Goal: Communication & Community: Answer question/provide support

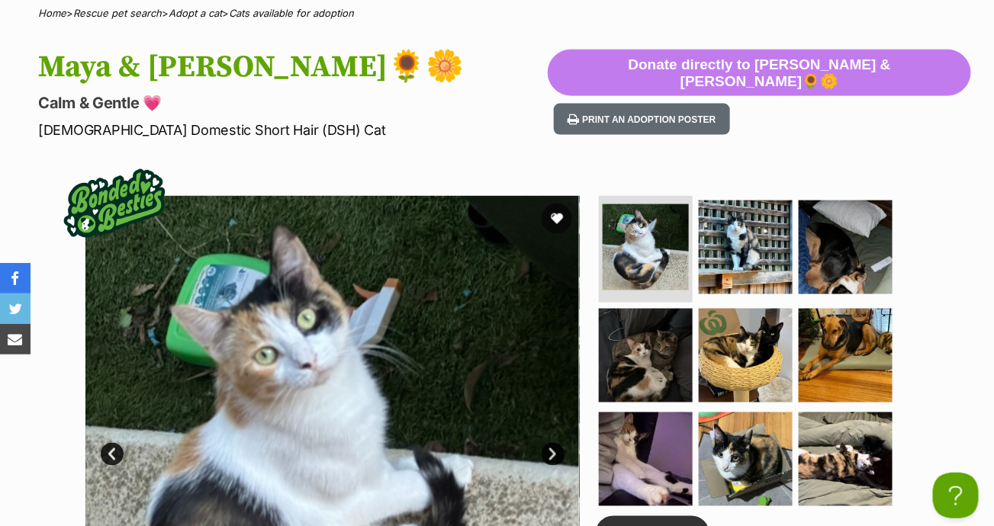
scroll to position [498, 0]
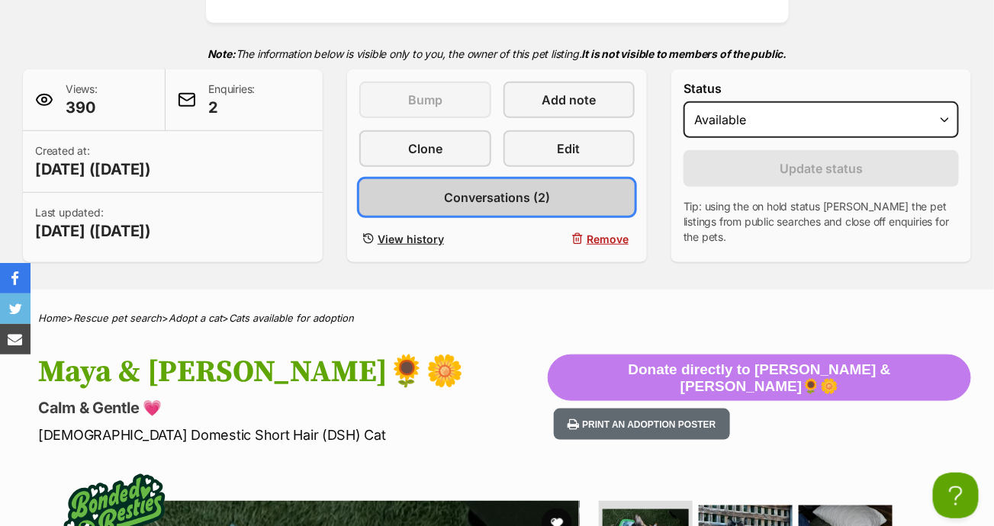
click at [517, 201] on span "Conversations (2)" at bounding box center [497, 197] width 106 height 18
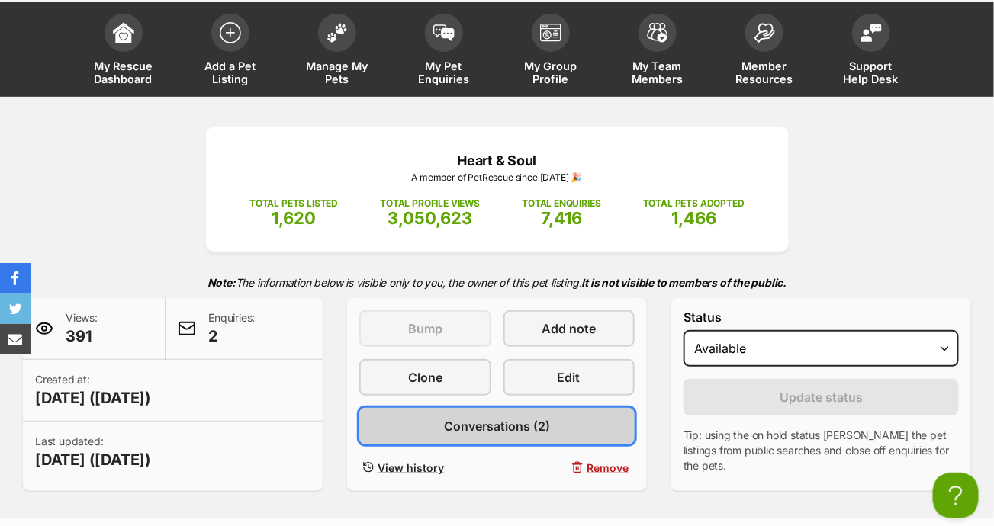
click at [483, 429] on span "Conversations (2)" at bounding box center [497, 426] width 106 height 18
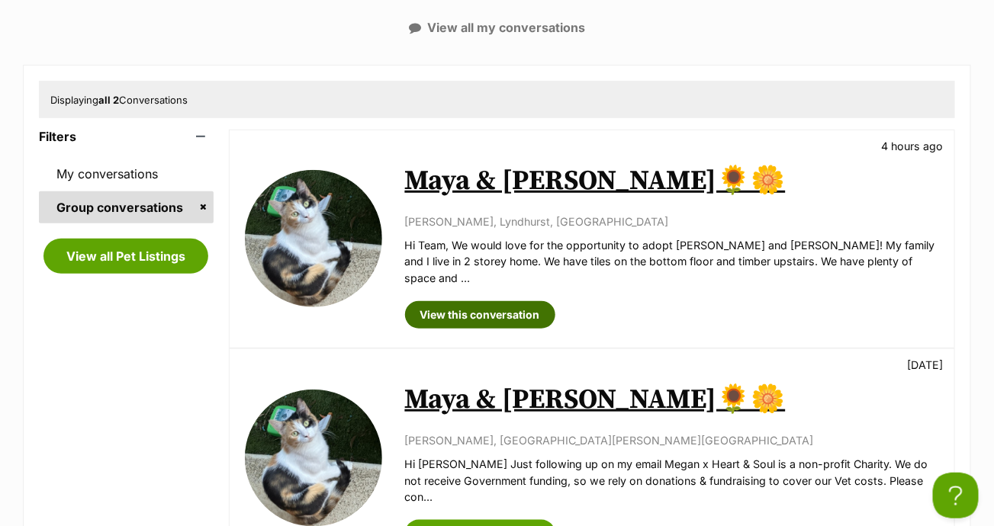
click at [490, 301] on link "View this conversation" at bounding box center [480, 314] width 150 height 27
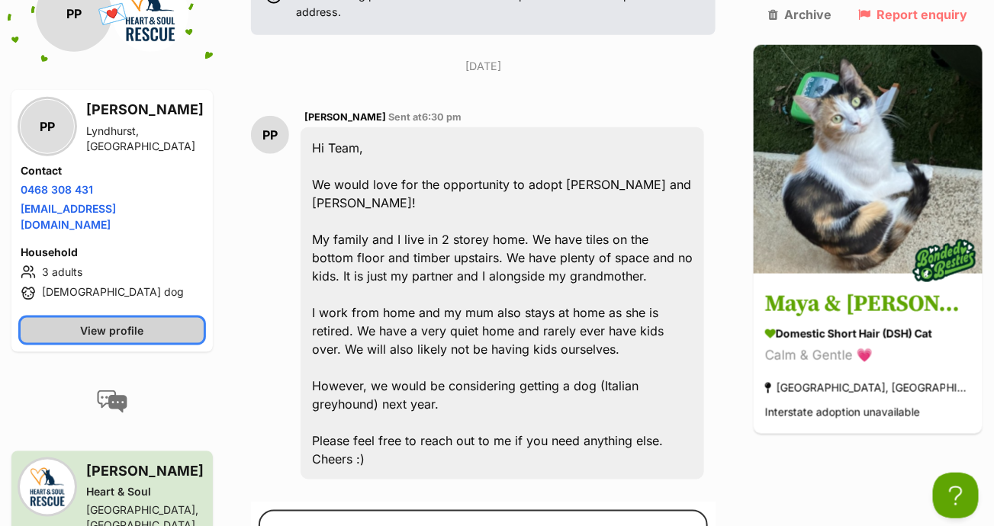
click at [144, 339] on span "View profile" at bounding box center [112, 331] width 63 height 16
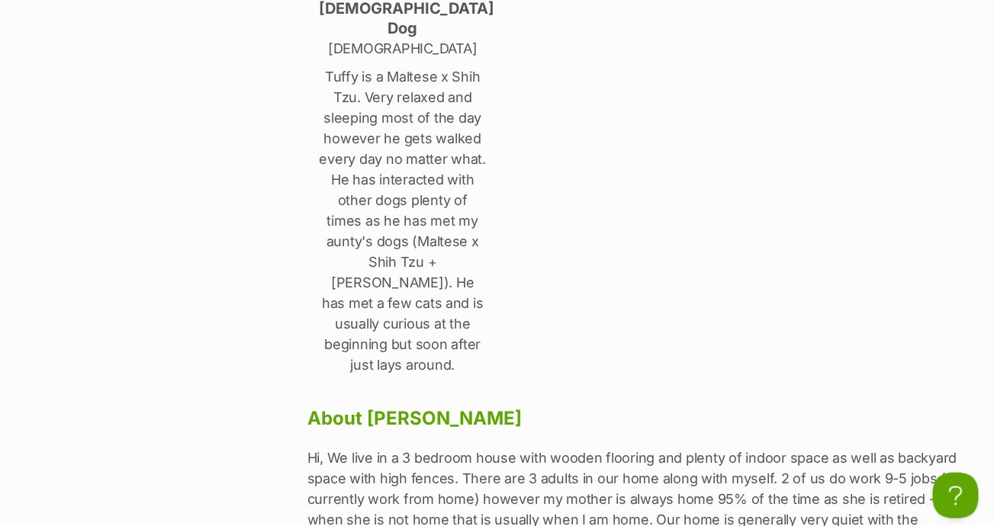
scroll to position [534, 0]
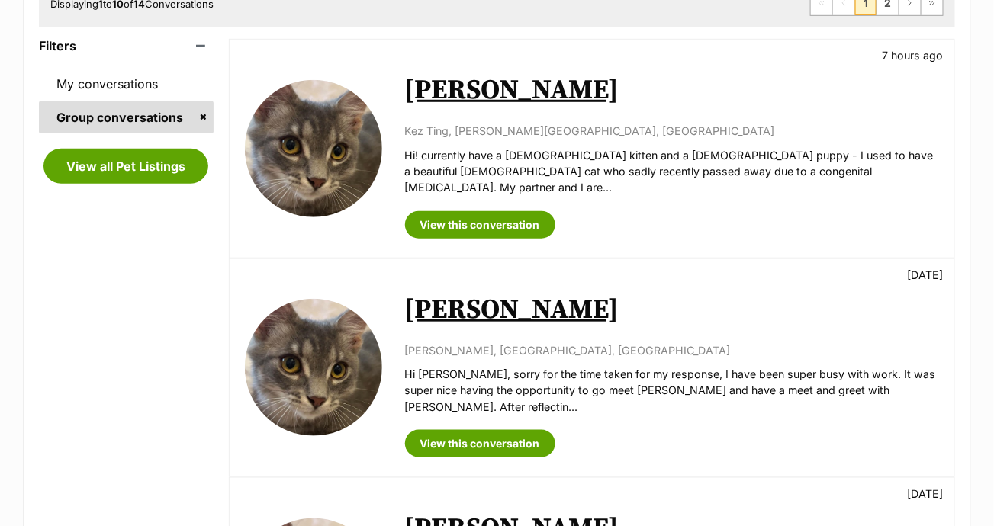
scroll to position [305, 0]
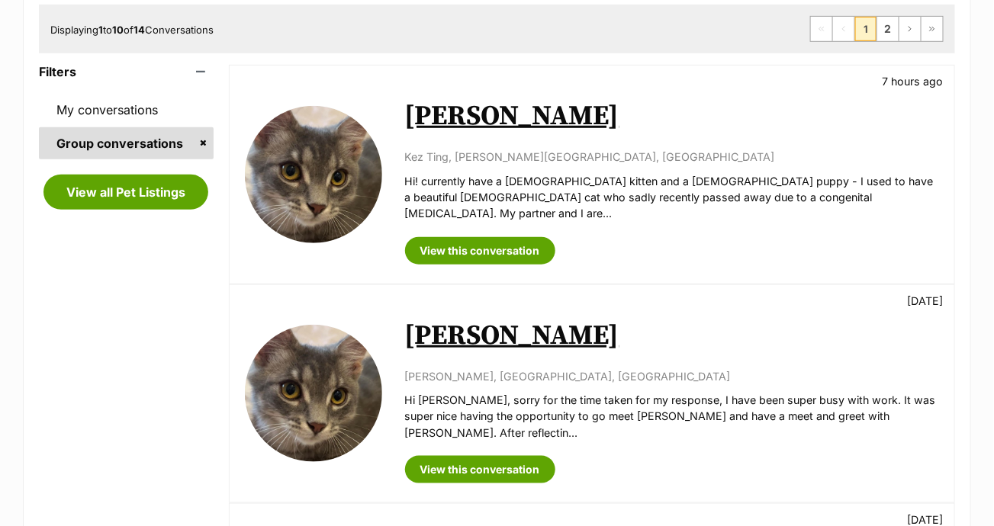
click at [443, 111] on link "[PERSON_NAME]" at bounding box center [512, 116] width 214 height 34
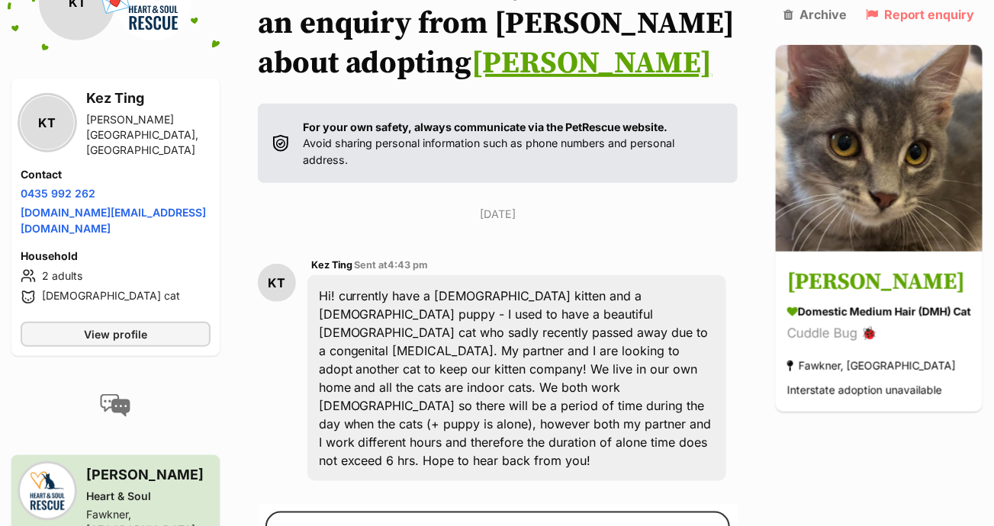
scroll to position [229, 0]
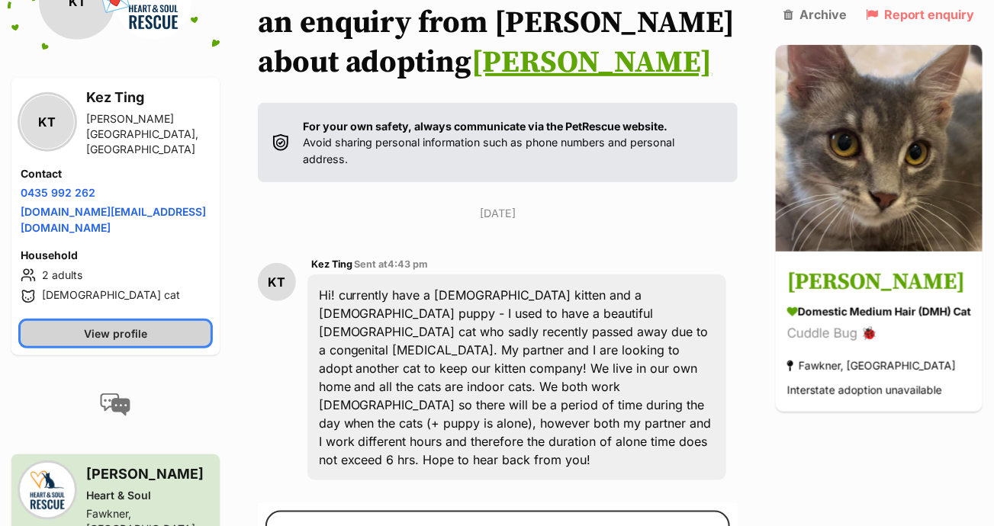
click at [143, 342] on span "View profile" at bounding box center [115, 334] width 63 height 16
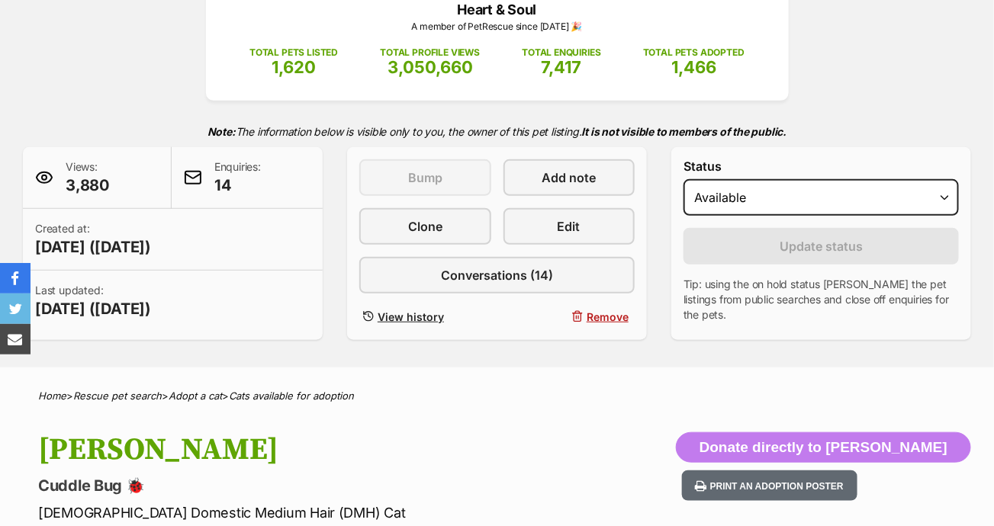
scroll to position [229, 0]
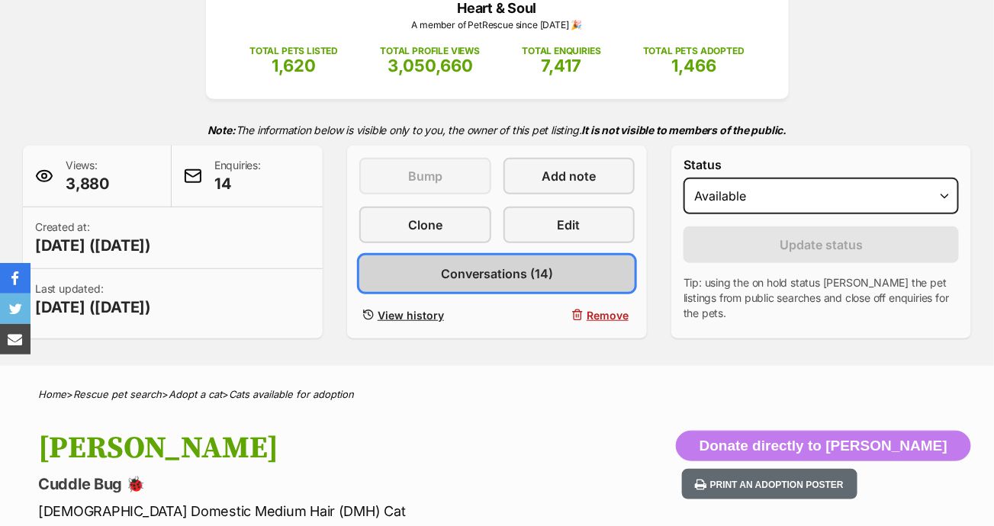
click at [494, 274] on span "Conversations (14)" at bounding box center [497, 274] width 112 height 18
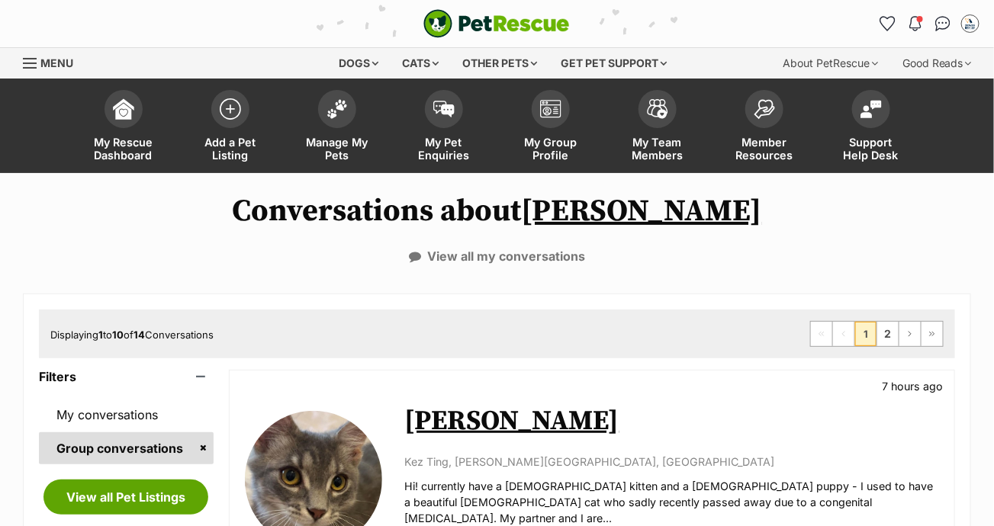
scroll to position [153, 0]
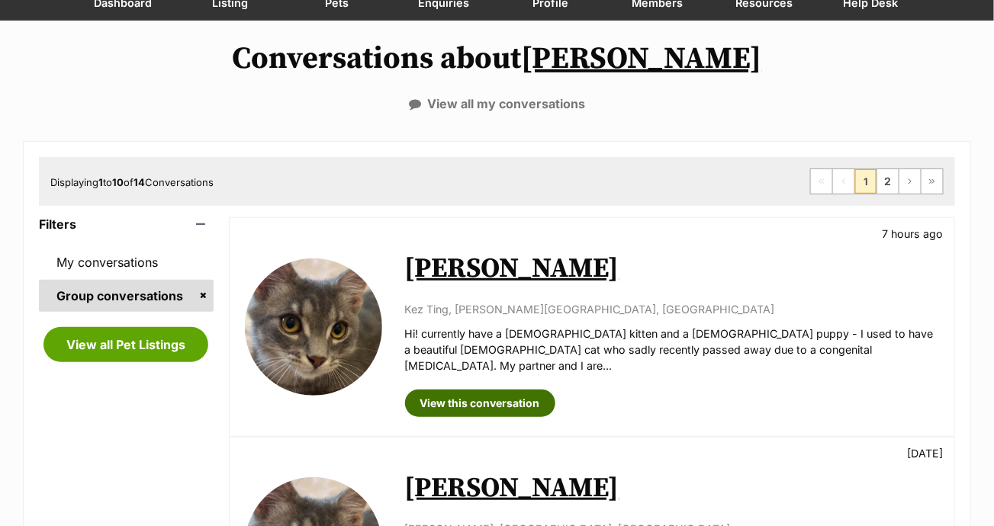
click at [455, 390] on link "View this conversation" at bounding box center [480, 403] width 150 height 27
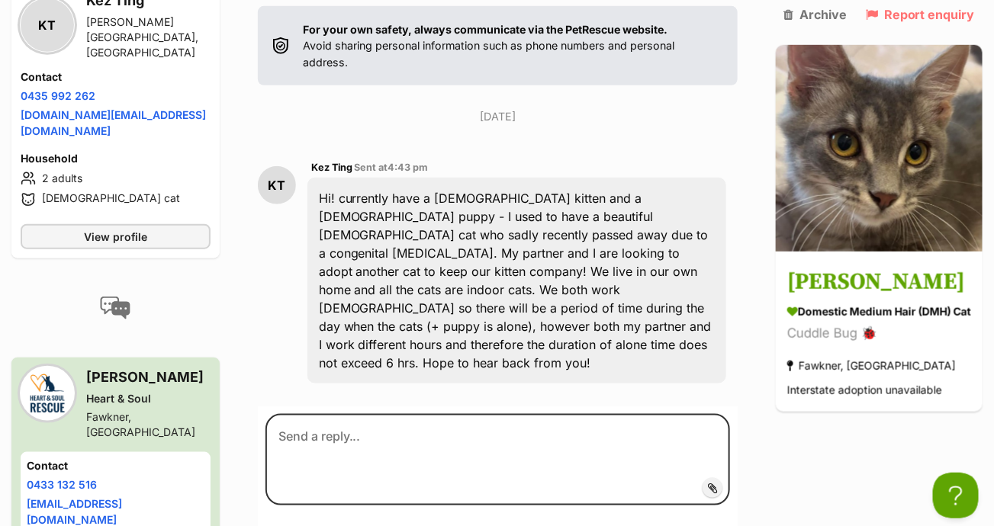
scroll to position [333, 0]
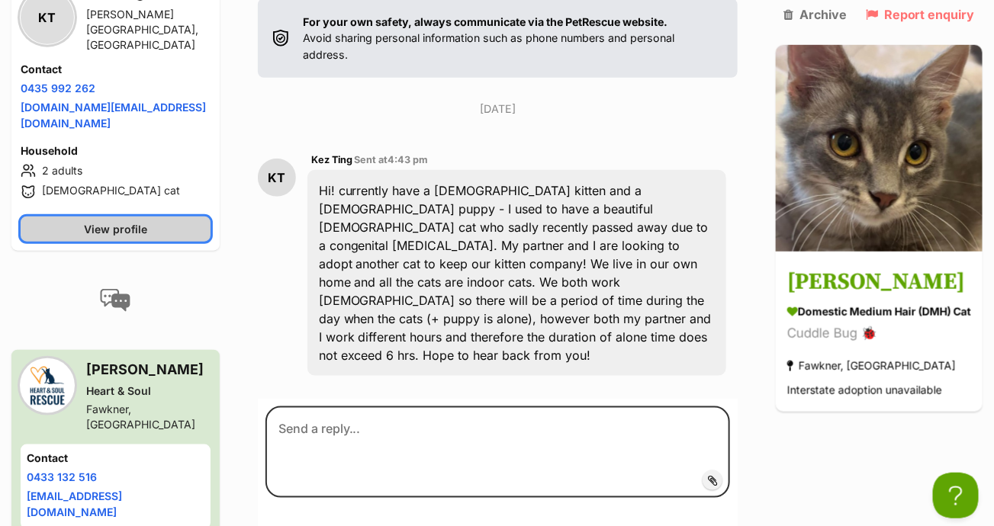
click at [119, 237] on span "View profile" at bounding box center [115, 229] width 63 height 16
